Goal: Information Seeking & Learning: Understand process/instructions

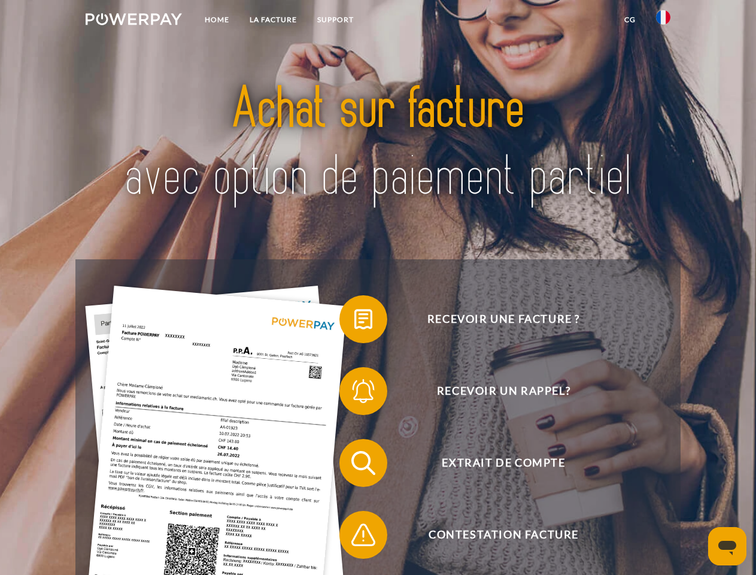
click at [134, 21] on img at bounding box center [134, 19] width 96 height 12
click at [663, 21] on img at bounding box center [663, 17] width 14 height 14
click at [630, 20] on link "CG" at bounding box center [630, 20] width 32 height 22
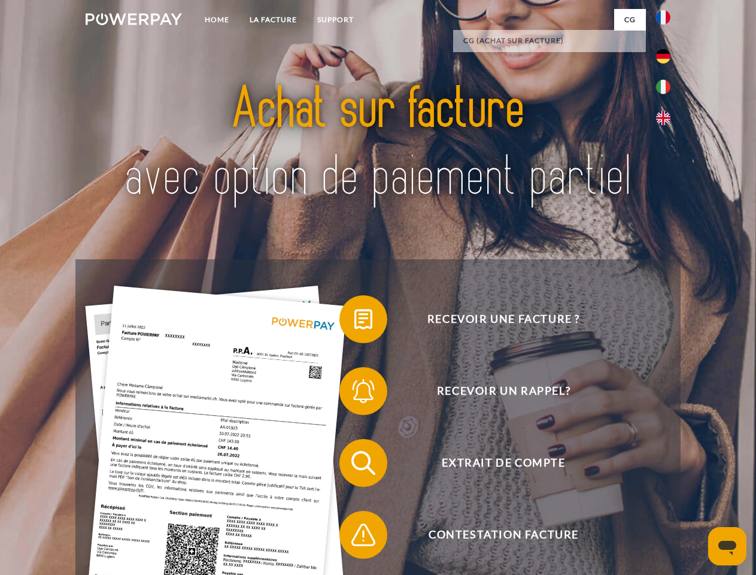
click at [354, 322] on span at bounding box center [346, 319] width 60 height 60
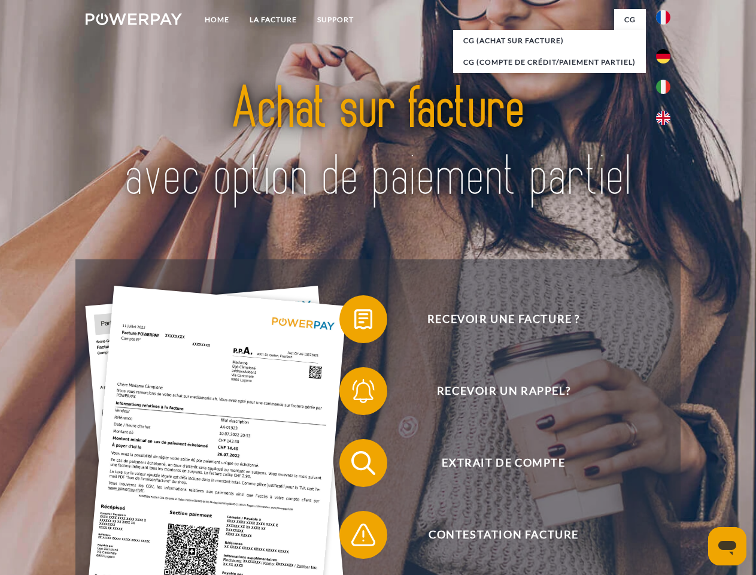
click at [354, 393] on span at bounding box center [346, 391] width 60 height 60
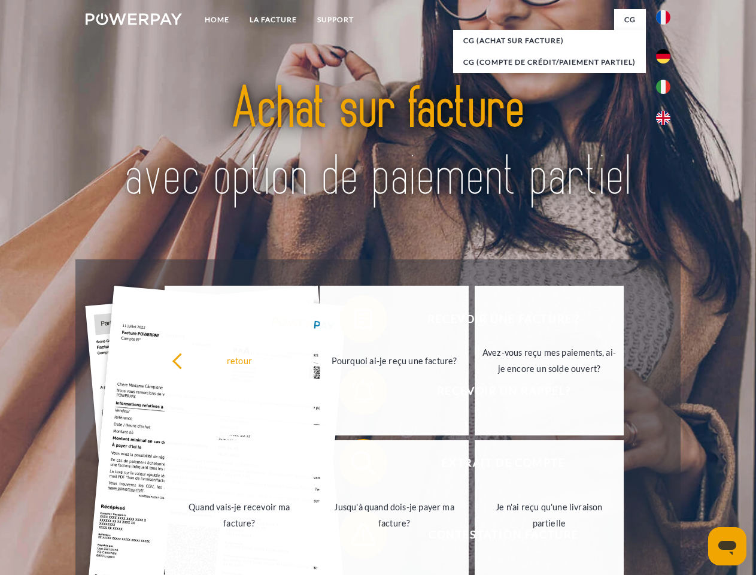
click at [354, 465] on link "Jusqu'à quand dois-je payer ma facture?" at bounding box center [394, 515] width 149 height 150
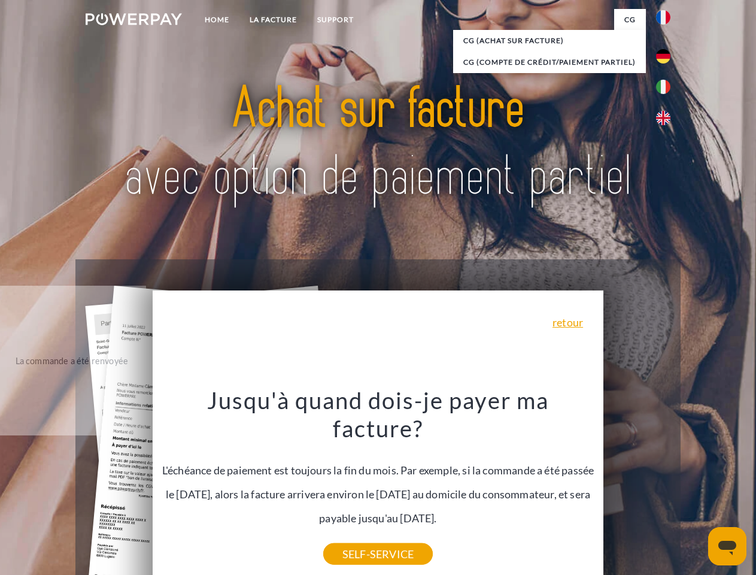
click at [354, 537] on div "Jusqu'à quand dois-je payer ma facture? L'échéance de paiement est toujours la …" at bounding box center [378, 470] width 437 height 168
click at [728, 546] on icon "Ouvrir la fenêtre de messagerie" at bounding box center [728, 548] width 18 height 14
